Goal: Task Accomplishment & Management: Manage account settings

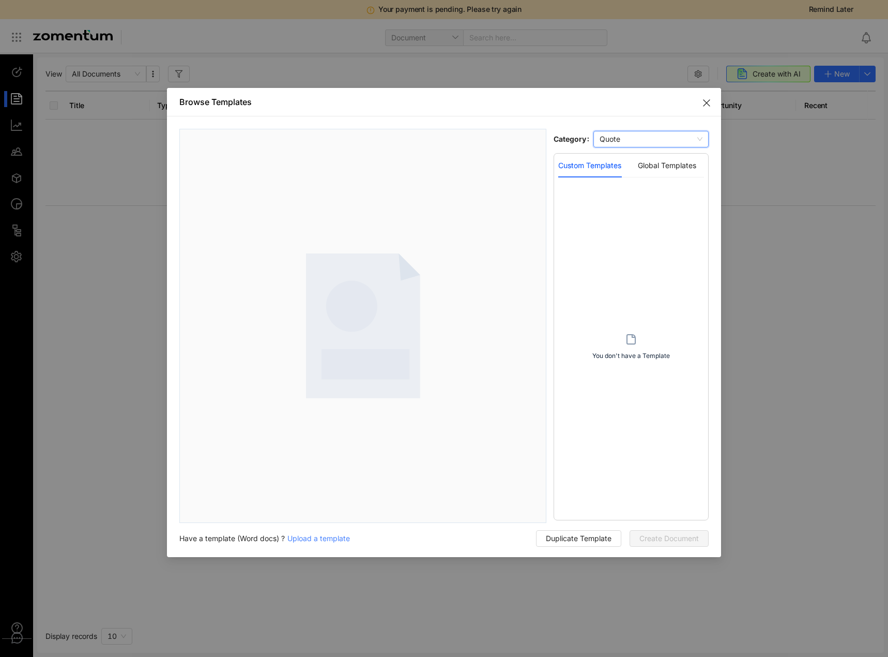
click at [706, 102] on icon "Close" at bounding box center [707, 103] width 8 height 8
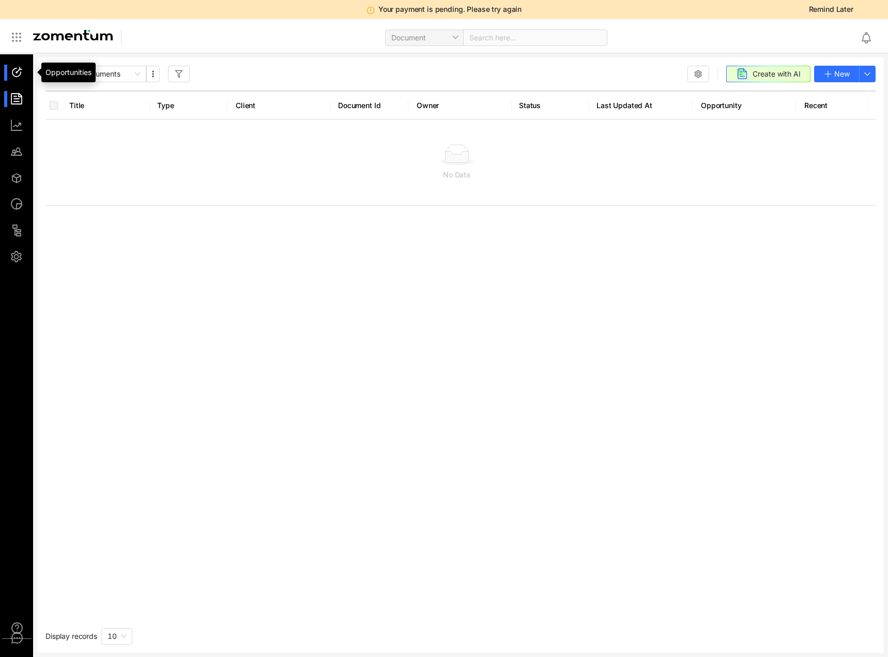
click at [17, 71] on div at bounding box center [21, 73] width 22 height 16
